Goal: Transaction & Acquisition: Subscribe to service/newsletter

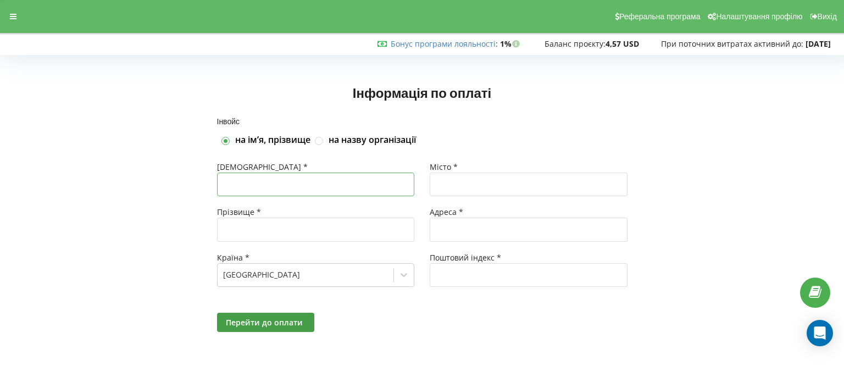
click at [281, 182] on input "text" at bounding box center [316, 185] width 198 height 24
click at [288, 185] on input "text" at bounding box center [316, 185] width 198 height 24
type input "Ш"
type input "[PERSON_NAME]"
click at [275, 226] on input "text" at bounding box center [316, 230] width 198 height 24
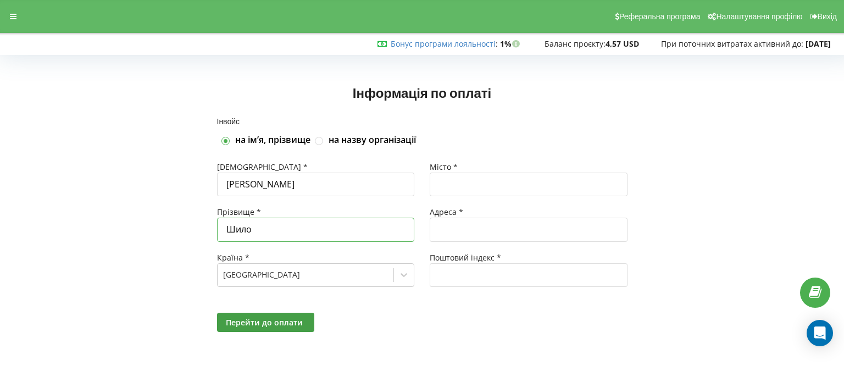
type input "Шило"
click at [466, 185] on input "text" at bounding box center [529, 185] width 198 height 24
type input "Рені"
click at [453, 226] on input "text" at bounding box center [529, 230] width 198 height 24
type input "провулок [PERSON_NAME], 11"
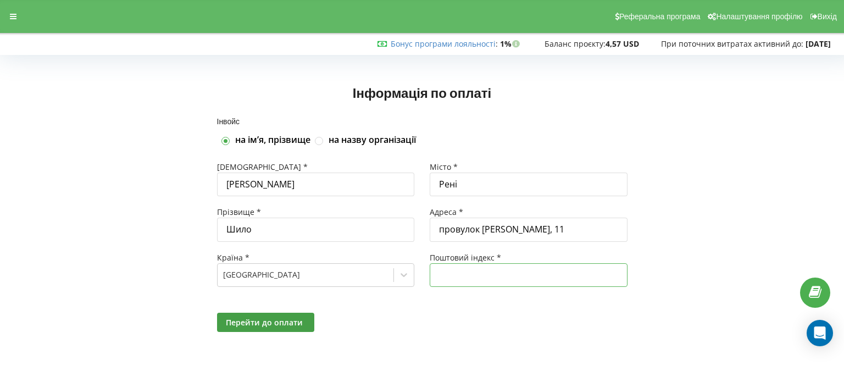
type input "68800"
click at [283, 321] on span "Перейти до оплати" at bounding box center [264, 322] width 77 height 10
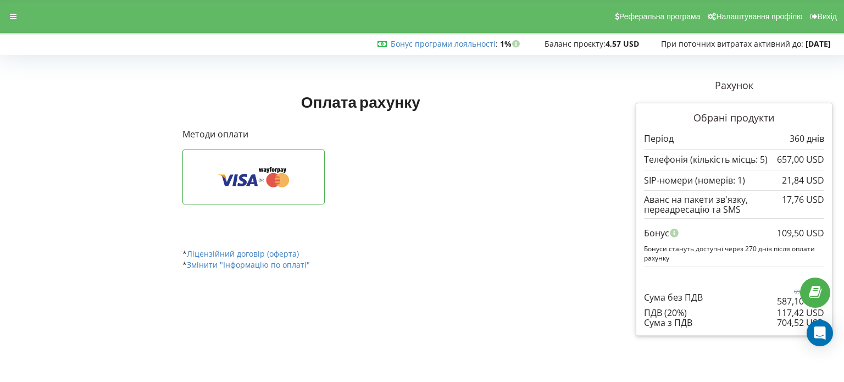
drag, startPoint x: 694, startPoint y: 209, endPoint x: 701, endPoint y: 210, distance: 6.7
click at [701, 210] on div "Аванс на пакети зв'язку, переадресацію та SMS" at bounding box center [734, 204] width 180 height 20
click at [519, 232] on div "* Ліцензійний договір (оферта)" at bounding box center [360, 245] width 356 height 27
click at [259, 173] on icon at bounding box center [253, 176] width 108 height 21
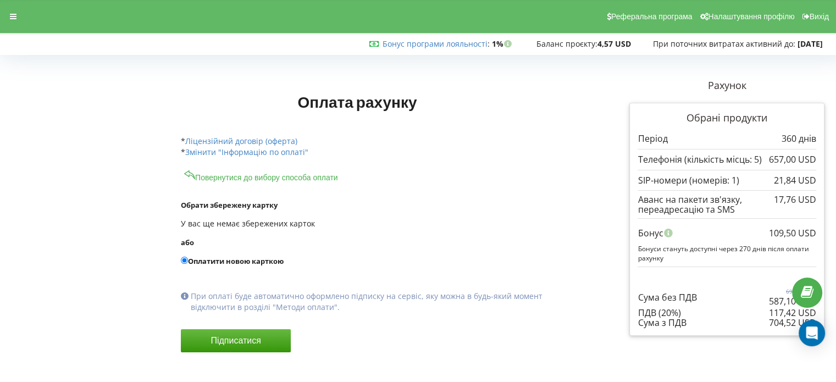
scroll to position [15, 0]
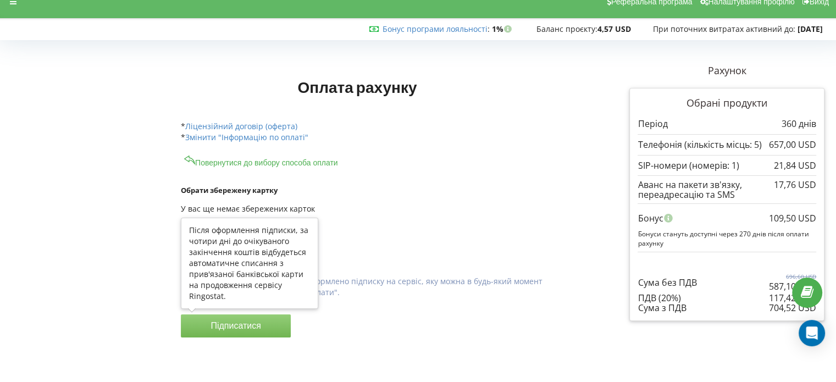
click at [262, 330] on button "Підписатися" at bounding box center [236, 325] width 110 height 23
